Goal: Check status: Check status

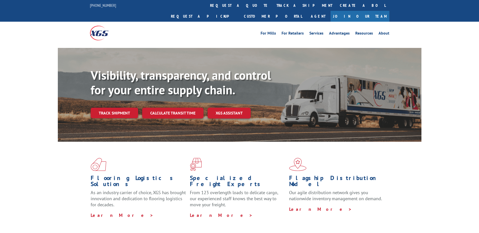
click at [119, 108] on div "Visibility, transparency, and control for your entire supply chain. Track shipm…" at bounding box center [256, 103] width 331 height 70
click at [116, 108] on link "Track shipment" at bounding box center [114, 113] width 47 height 11
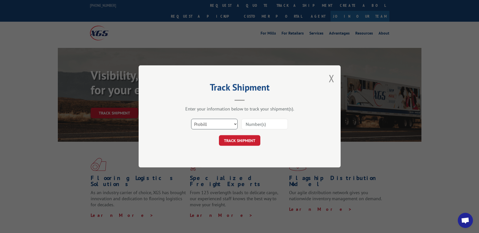
drag, startPoint x: 232, startPoint y: 123, endPoint x: 232, endPoint y: 131, distance: 7.8
click at [232, 123] on select "Select category... Probill BOL PO" at bounding box center [214, 124] width 46 height 11
select select "bol"
click at [191, 119] on select "Select category... Probill BOL PO" at bounding box center [214, 124] width 46 height 11
click at [251, 122] on input at bounding box center [264, 124] width 46 height 11
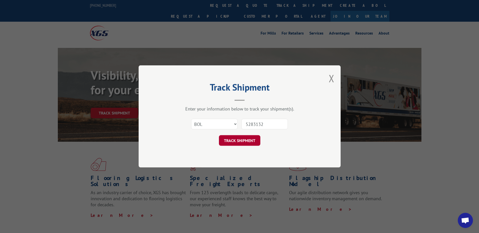
type input "5283132"
click at [242, 145] on button "TRACK SHIPMENT" at bounding box center [239, 141] width 41 height 11
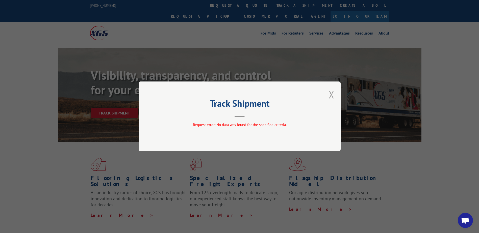
click at [333, 94] on button "Close modal" at bounding box center [332, 94] width 6 height 13
